Goal: Task Accomplishment & Management: Use online tool/utility

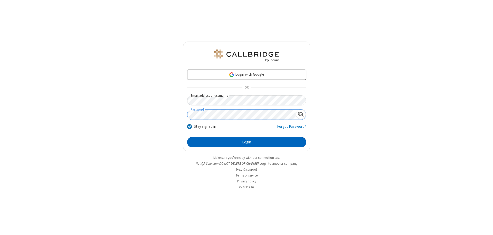
click at [246, 142] on button "Login" at bounding box center [246, 142] width 119 height 10
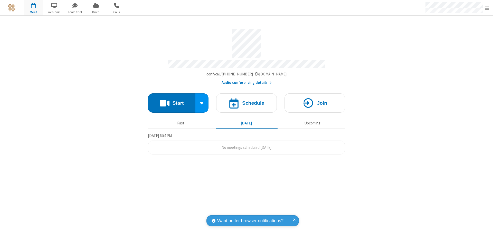
click at [171, 101] on button "Start" at bounding box center [171, 102] width 47 height 19
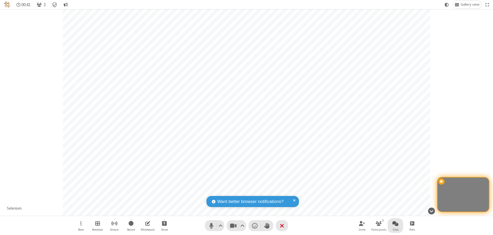
click at [395, 223] on span "Open chat" at bounding box center [395, 223] width 6 height 6
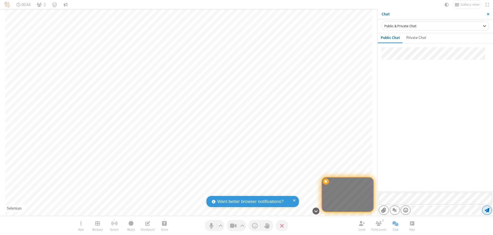
click at [487, 210] on span "Send message" at bounding box center [486, 210] width 5 height 5
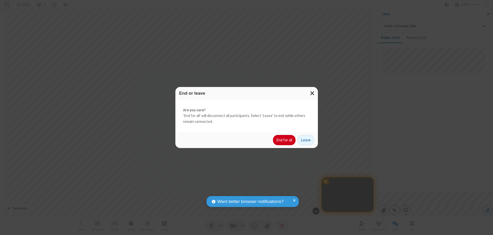
click at [284, 140] on button "End for all" at bounding box center [284, 140] width 23 height 10
